Goal: Information Seeking & Learning: Learn about a topic

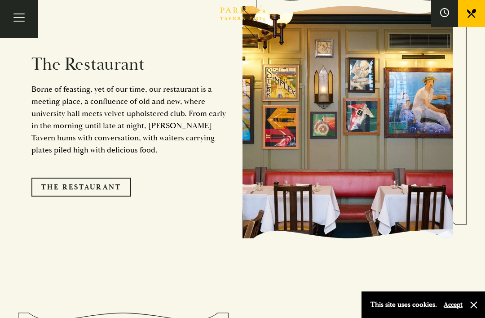
scroll to position [720, 0]
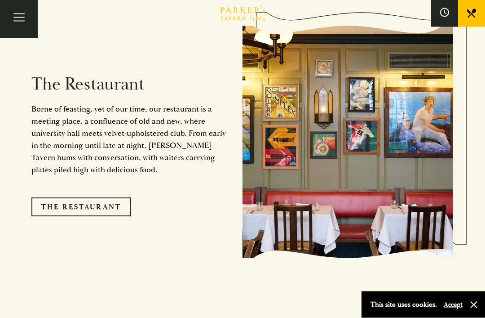
click at [100, 212] on link "The Restaurant" at bounding box center [81, 207] width 100 height 19
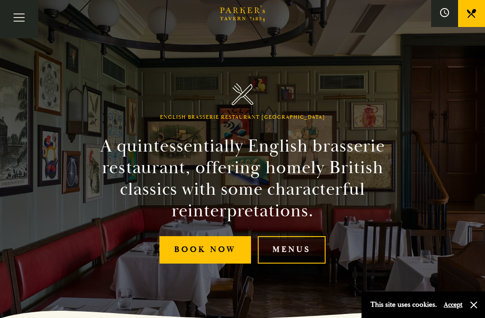
click at [291, 260] on link "Menus" at bounding box center [292, 249] width 68 height 27
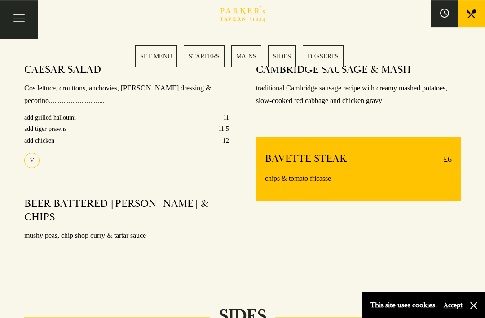
scroll to position [673, 0]
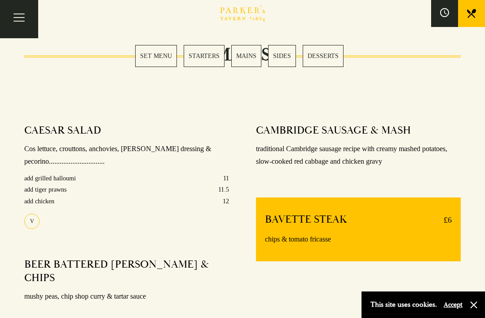
click at [249, 59] on link "MAINS" at bounding box center [246, 56] width 30 height 22
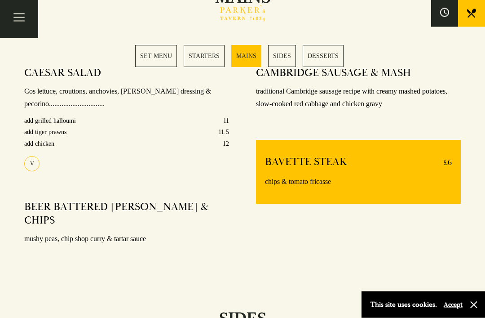
scroll to position [732, 0]
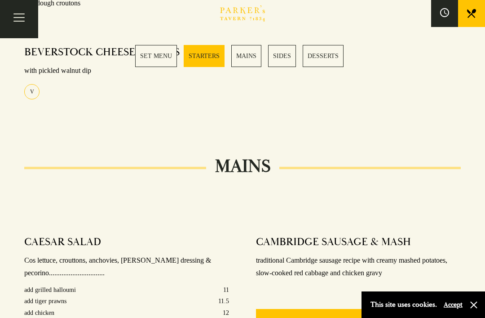
click at [164, 55] on link "SET MENU" at bounding box center [156, 56] width 42 height 22
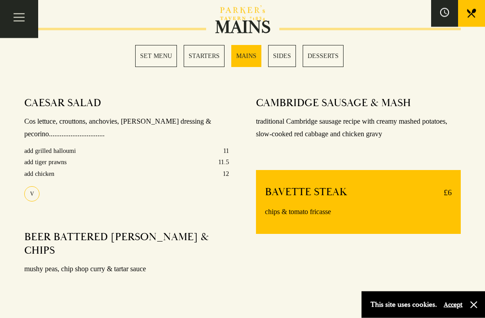
scroll to position [701, 0]
